Goal: Find specific page/section: Find specific page/section

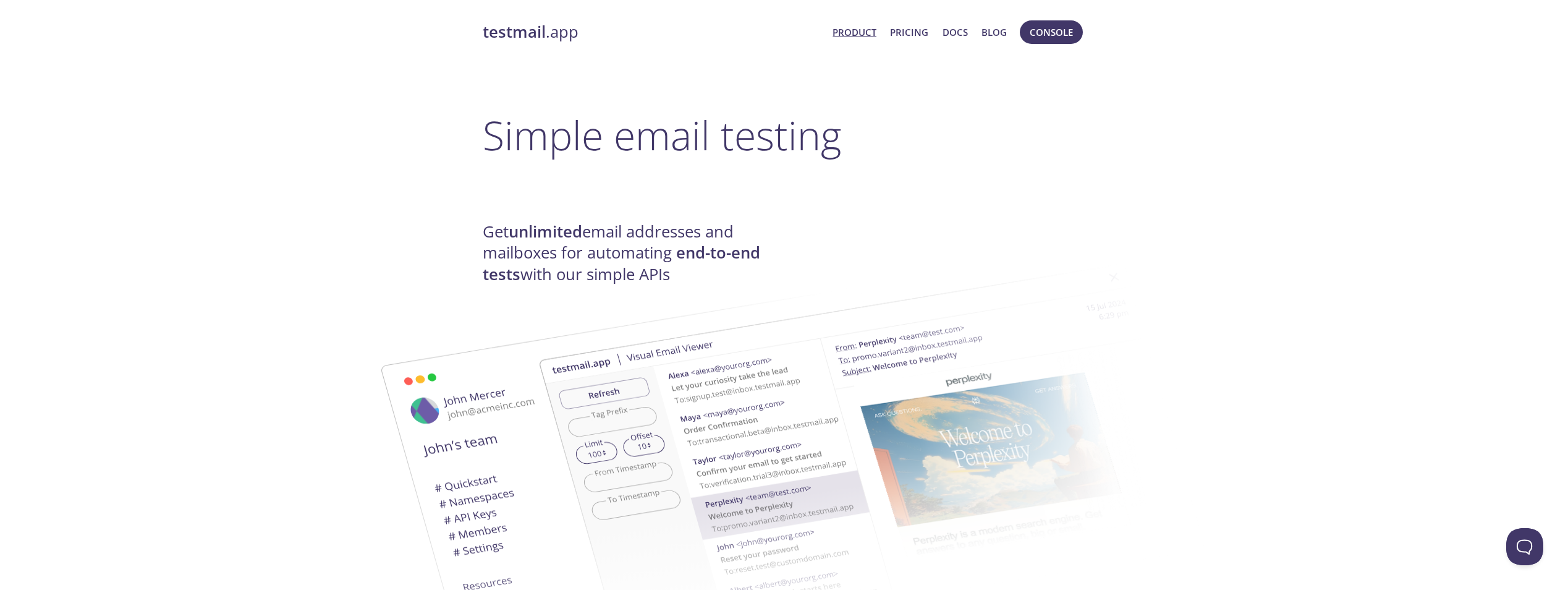
click at [868, 26] on link "Product" at bounding box center [855, 32] width 44 height 16
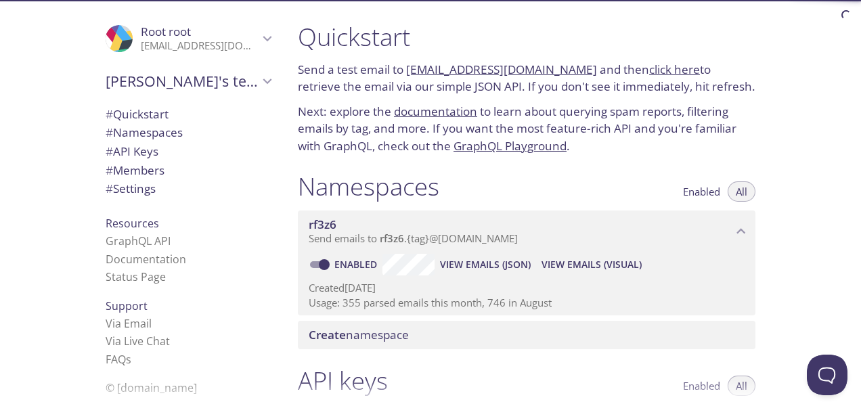
click at [138, 173] on span "# Members" at bounding box center [135, 170] width 59 height 16
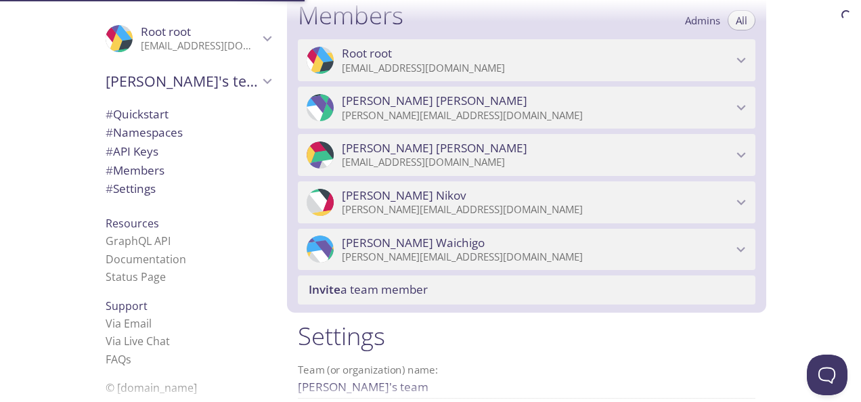
scroll to position [609, 0]
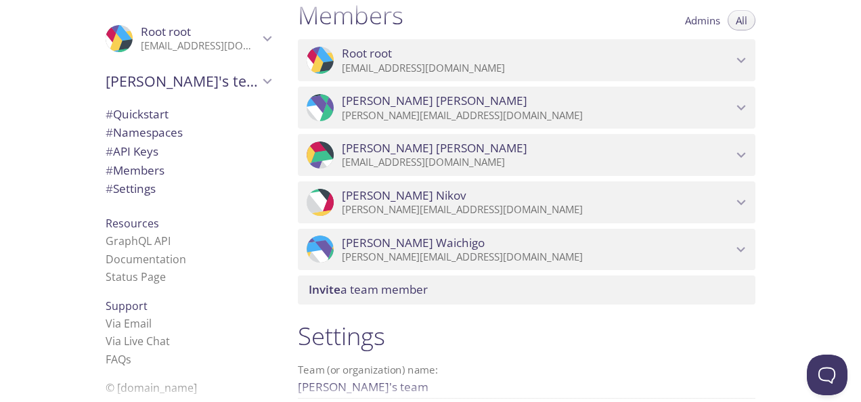
click at [850, 0] on div at bounding box center [861, 0] width 0 height 0
